Goal: Transaction & Acquisition: Purchase product/service

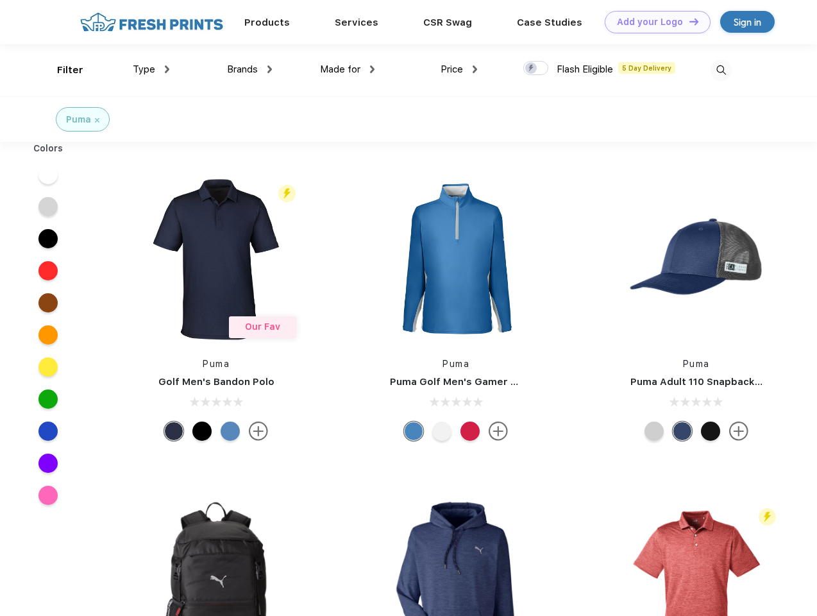
click at [653, 22] on link "Add your Logo Design Tool" at bounding box center [658, 22] width 106 height 22
click at [0, 0] on div "Design Tool" at bounding box center [0, 0] width 0 height 0
click at [688, 21] on link "Add your Logo Design Tool" at bounding box center [658, 22] width 106 height 22
click at [62, 70] on div "Filter" at bounding box center [70, 70] width 26 height 15
click at [151, 69] on span "Type" at bounding box center [144, 69] width 22 height 12
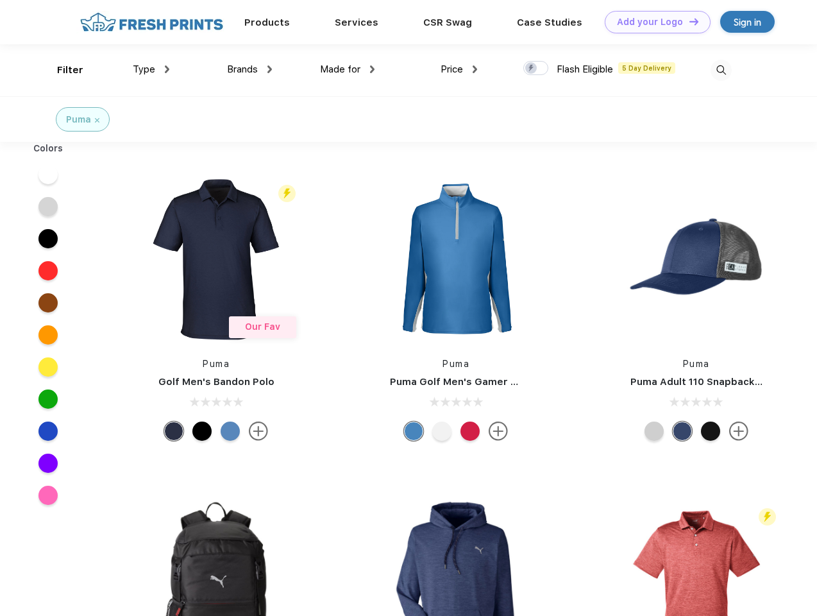
click at [249, 69] on span "Brands" at bounding box center [242, 69] width 31 height 12
click at [348, 69] on span "Made for" at bounding box center [340, 69] width 40 height 12
click at [459, 69] on span "Price" at bounding box center [452, 69] width 22 height 12
click at [536, 69] on div at bounding box center [535, 68] width 25 height 14
click at [532, 69] on input "checkbox" at bounding box center [527, 64] width 8 height 8
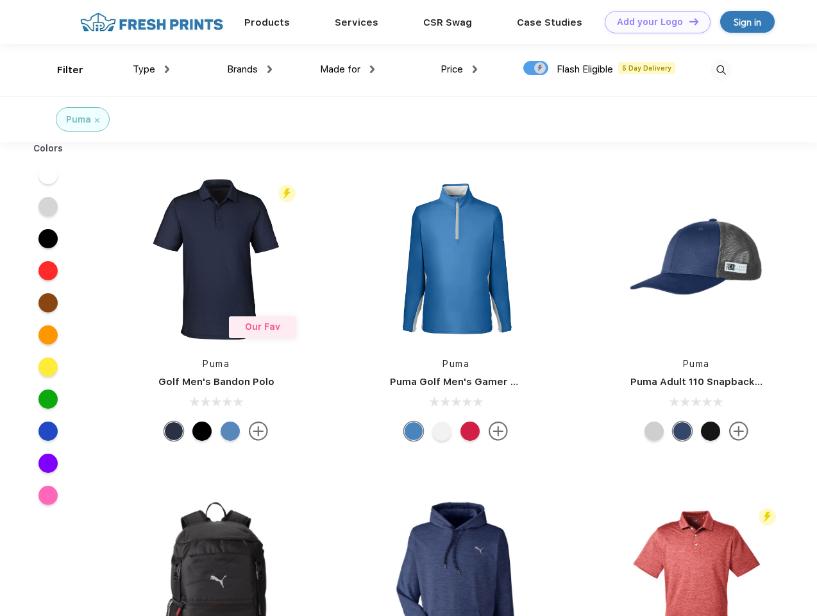
click at [721, 70] on img at bounding box center [721, 70] width 21 height 21
